Goal: Task Accomplishment & Management: Manage account settings

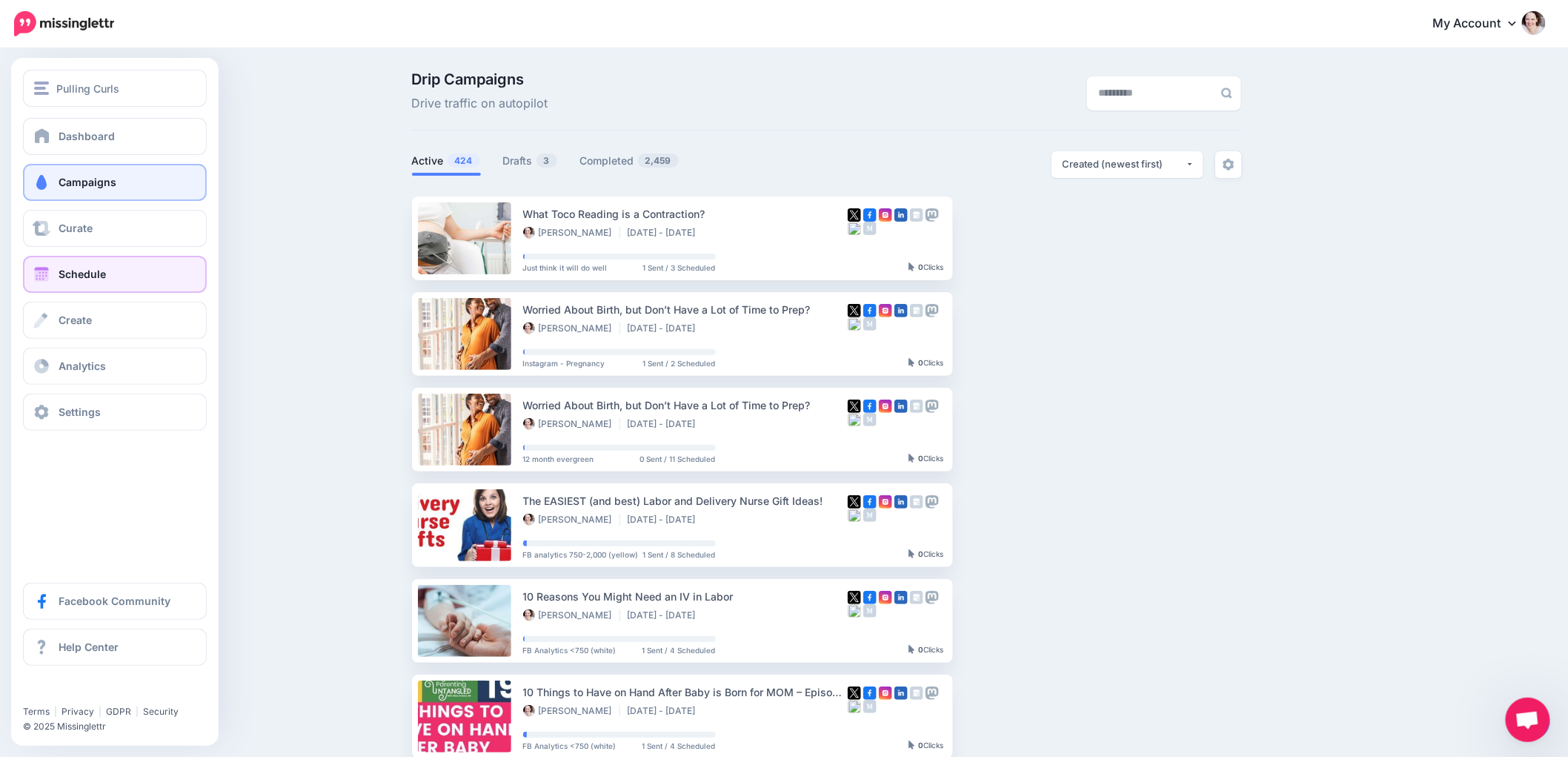
click at [57, 276] on link "Schedule" at bounding box center [115, 274] width 184 height 37
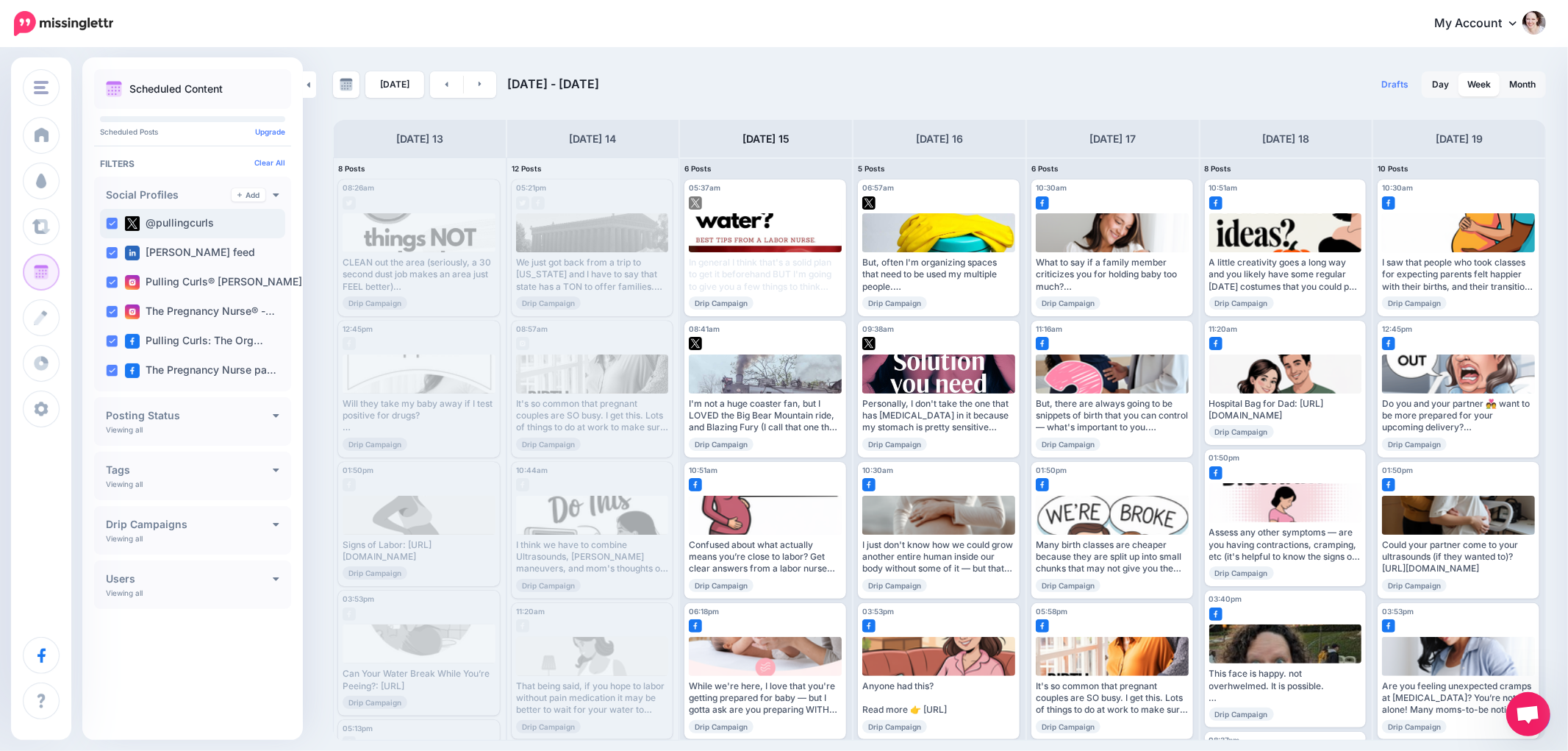
click at [113, 219] on ins at bounding box center [112, 223] width 12 height 12
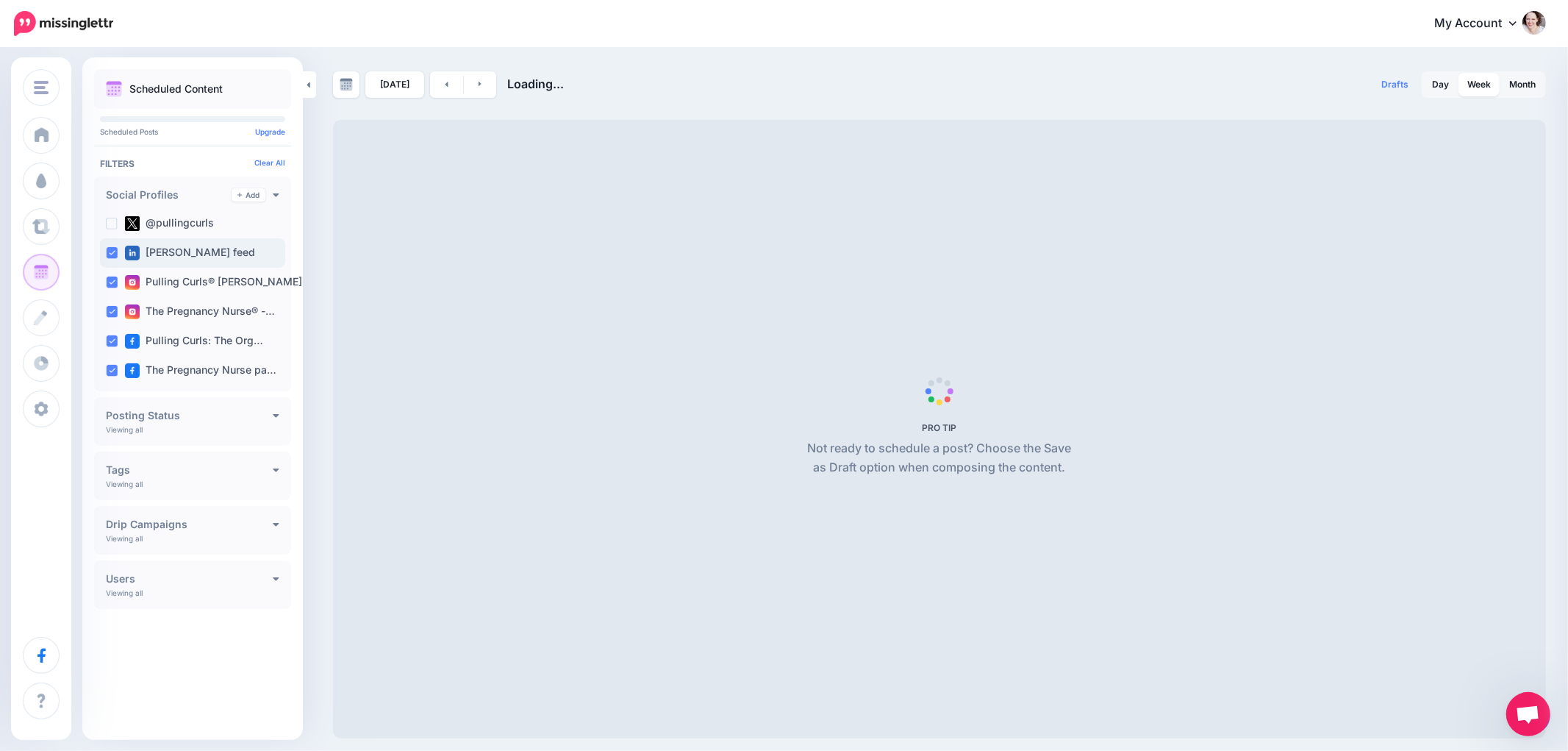
click at [111, 252] on ins at bounding box center [112, 253] width 12 height 12
click at [112, 283] on ins at bounding box center [112, 283] width 12 height 12
drag, startPoint x: 111, startPoint y: 310, endPoint x: 111, endPoint y: 346, distance: 36.0
click at [111, 311] on ins at bounding box center [112, 312] width 12 height 12
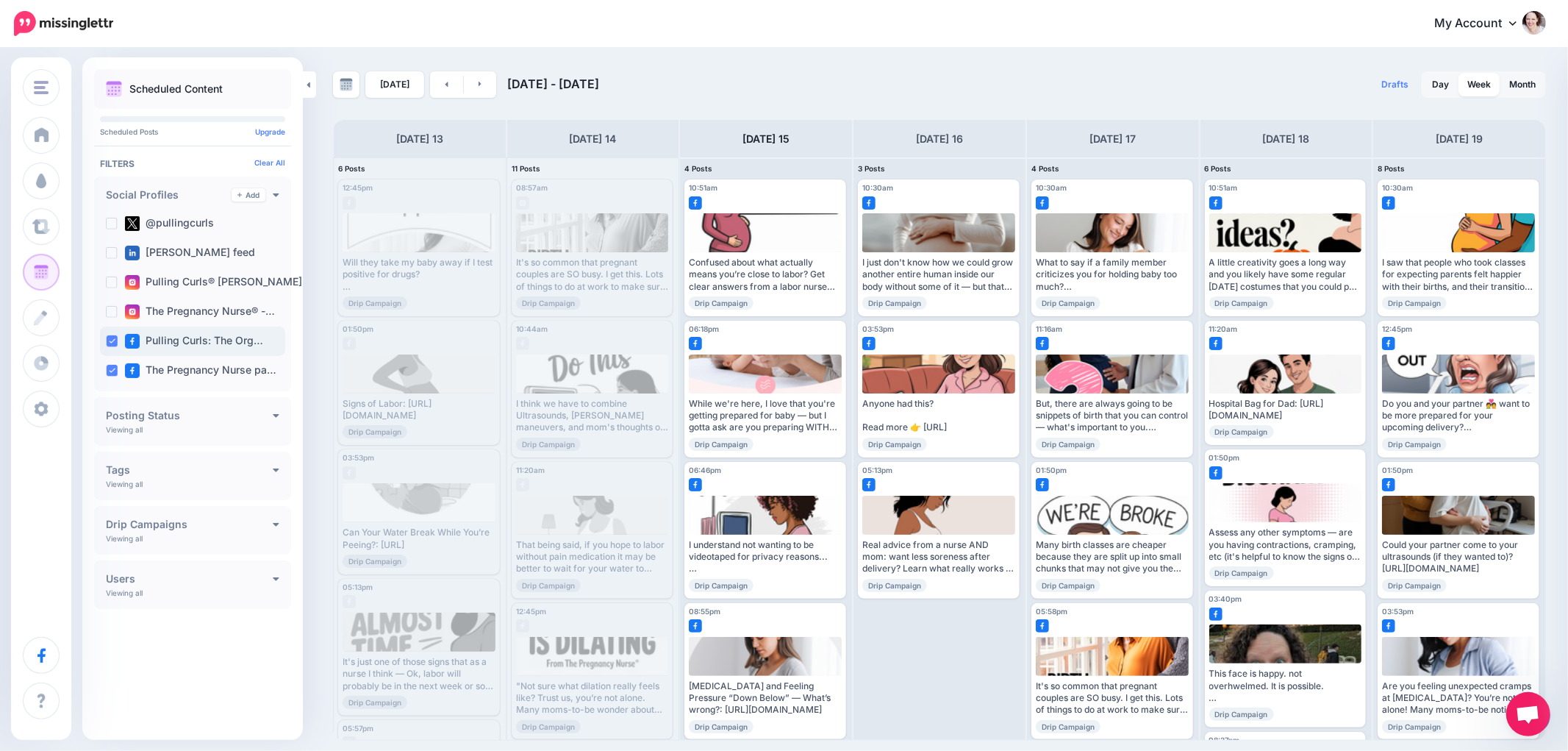
click at [111, 346] on ins at bounding box center [112, 341] width 12 height 12
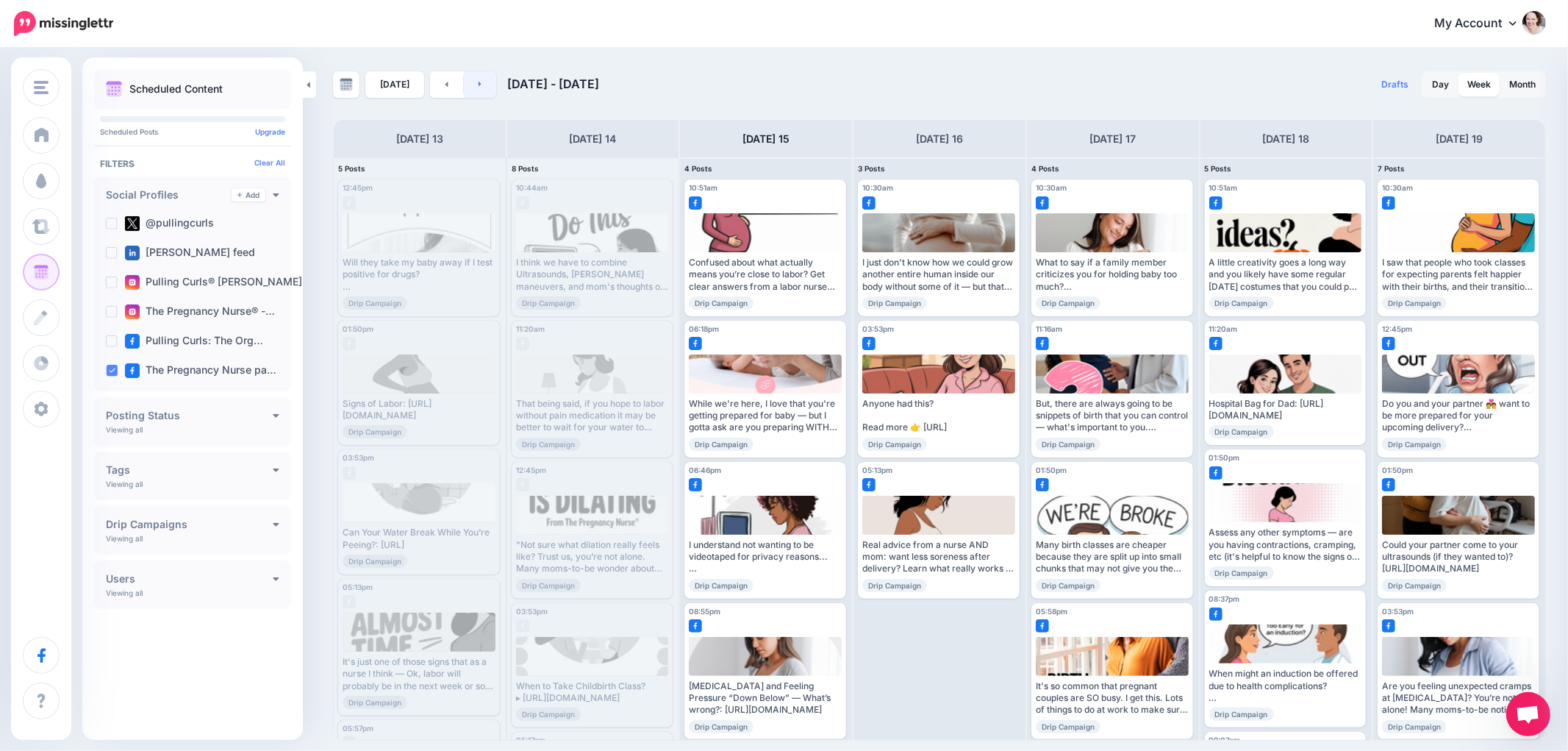
click at [479, 81] on icon at bounding box center [481, 84] width 4 height 9
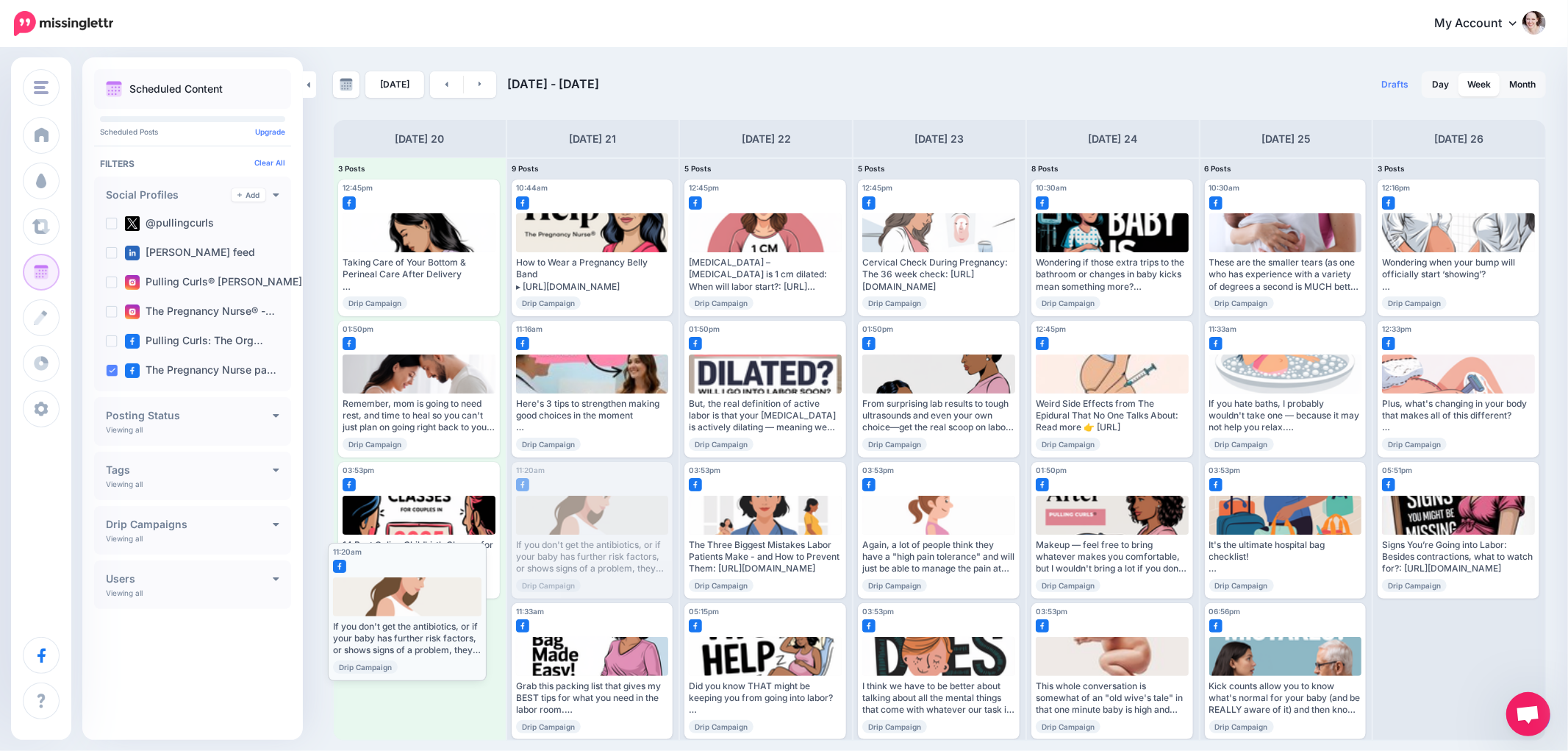
drag, startPoint x: 596, startPoint y: 515, endPoint x: 413, endPoint y: 596, distance: 200.1
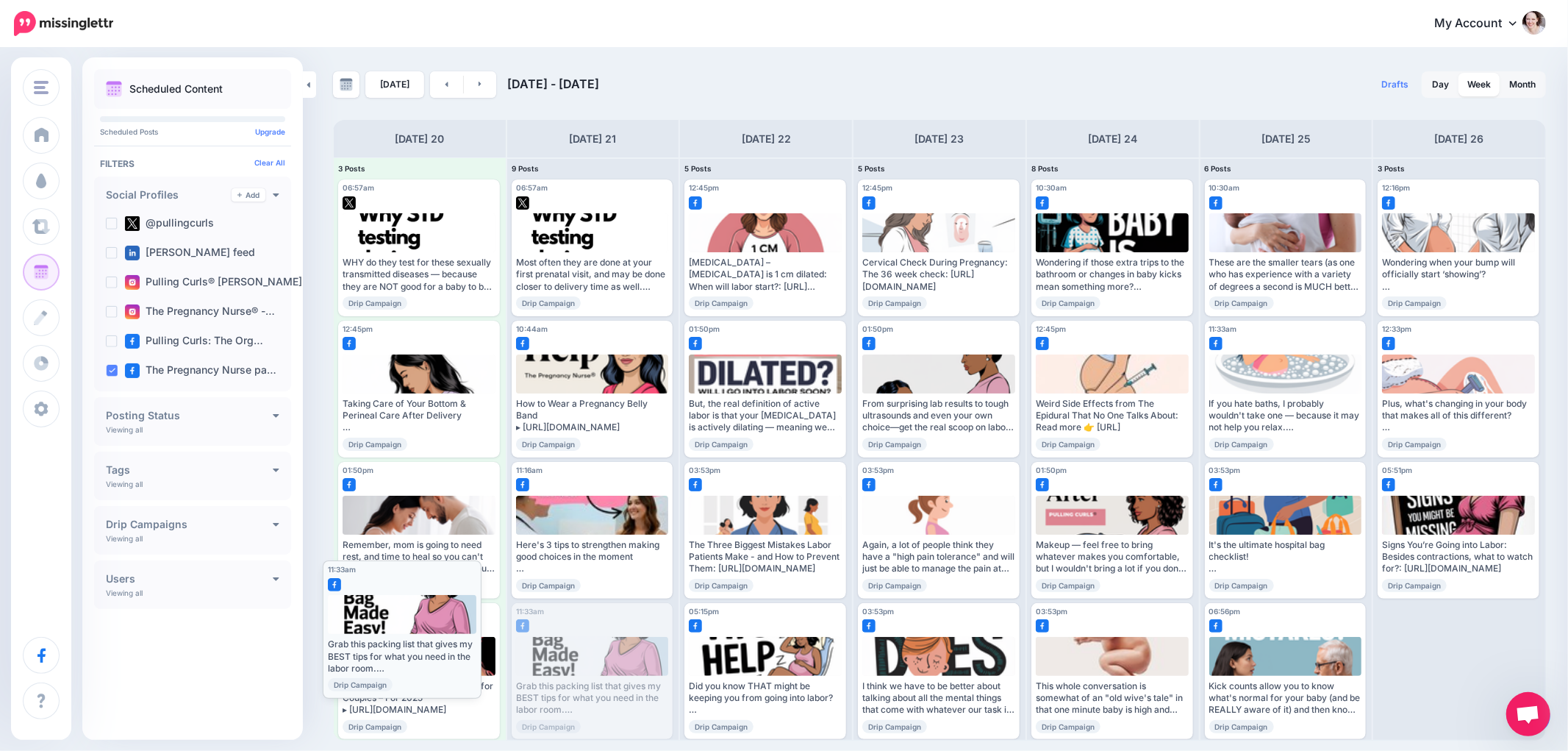
drag, startPoint x: 583, startPoint y: 663, endPoint x: 393, endPoint y: 621, distance: 194.6
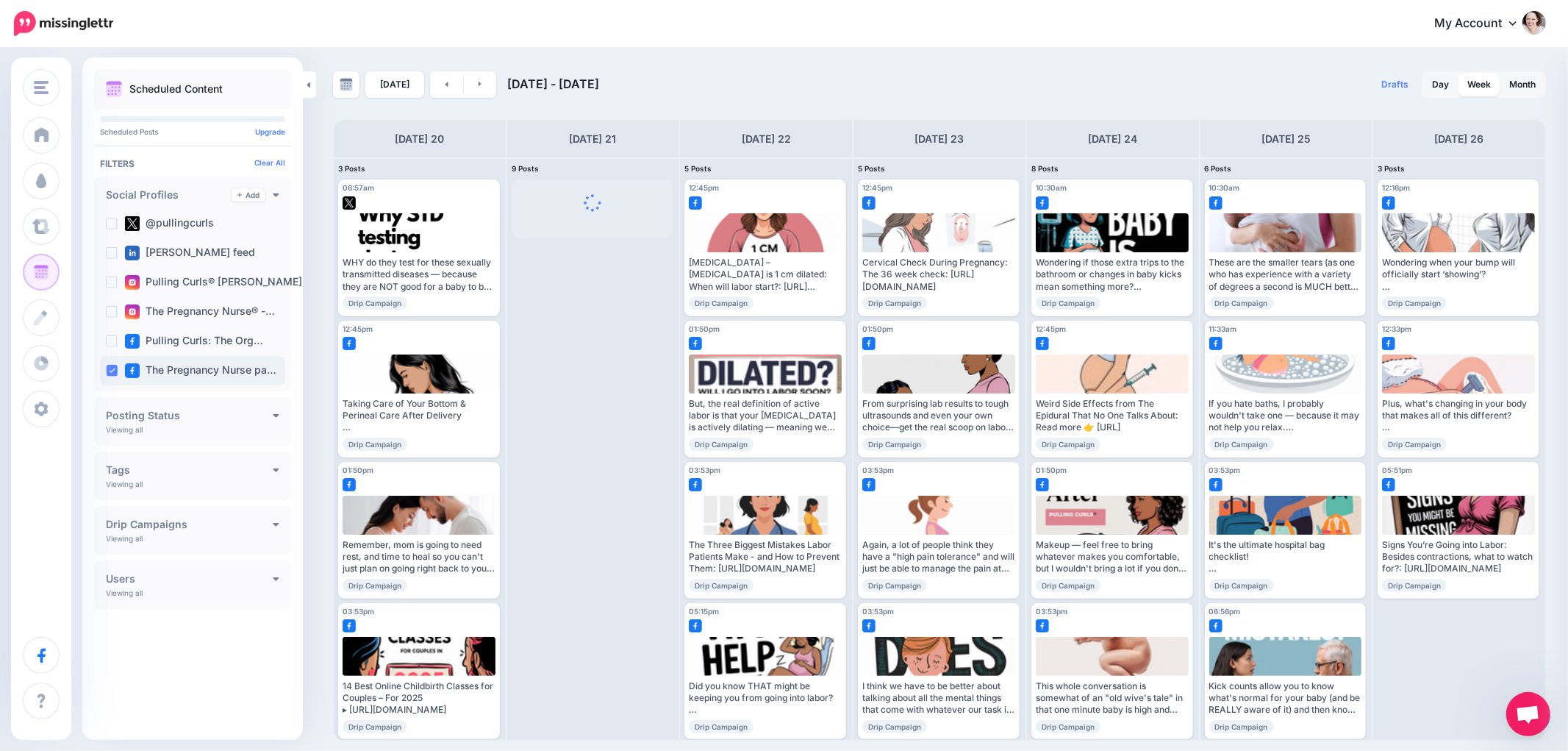
drag, startPoint x: 99, startPoint y: 365, endPoint x: 107, endPoint y: 369, distance: 8.9
click at [100, 365] on div "The Pregnancy Nurse pa…" at bounding box center [192, 370] width 185 height 29
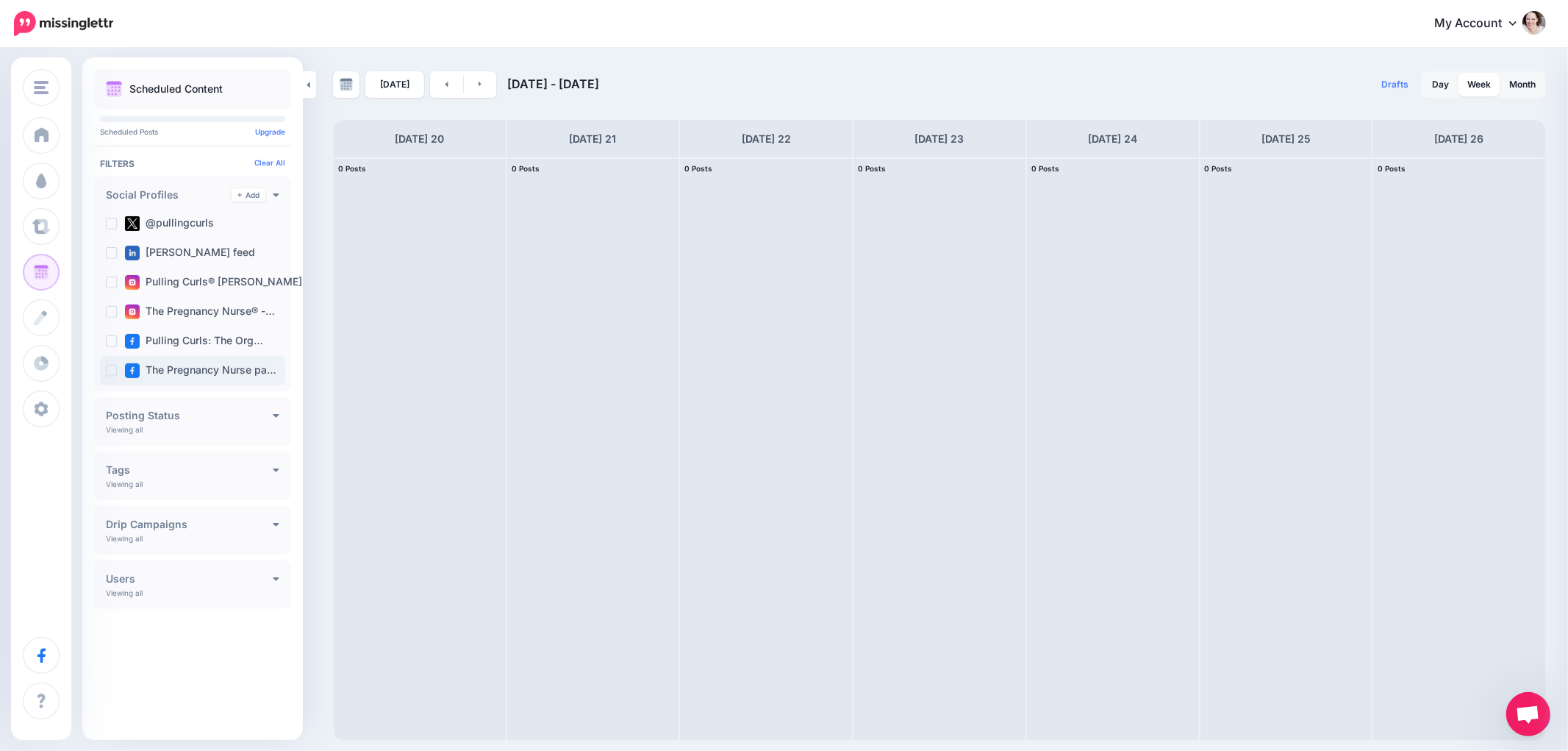
click at [108, 372] on ins at bounding box center [112, 371] width 12 height 12
